Goal: Task Accomplishment & Management: Use online tool/utility

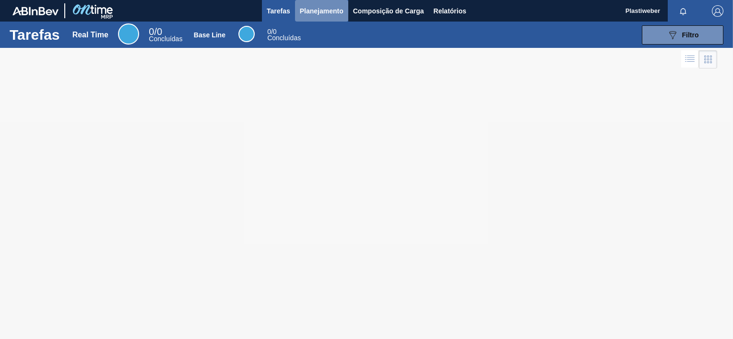
click at [311, 10] on span "Planejamento" at bounding box center [322, 11] width 44 height 12
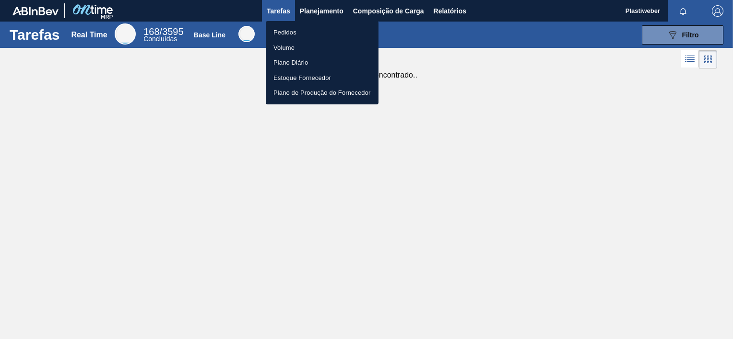
click at [294, 32] on li "Pedidos" at bounding box center [322, 32] width 113 height 15
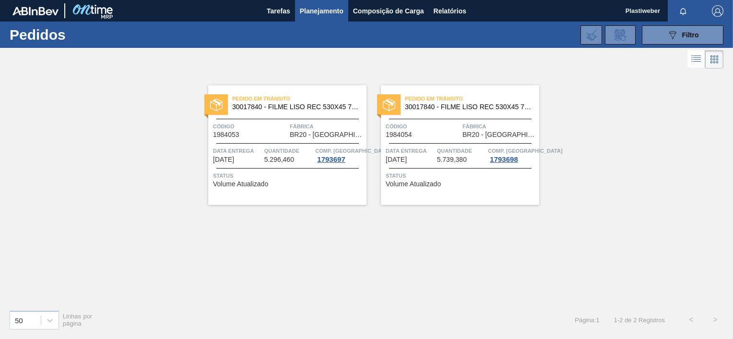
click at [294, 32] on div "089F7B8B-B2A5-4AFE-B5C0-19BA573D28AC Filtro Código Pedido Portal Códido PO SAP …" at bounding box center [437, 35] width 581 height 29
